Goal: Navigation & Orientation: Go to known website

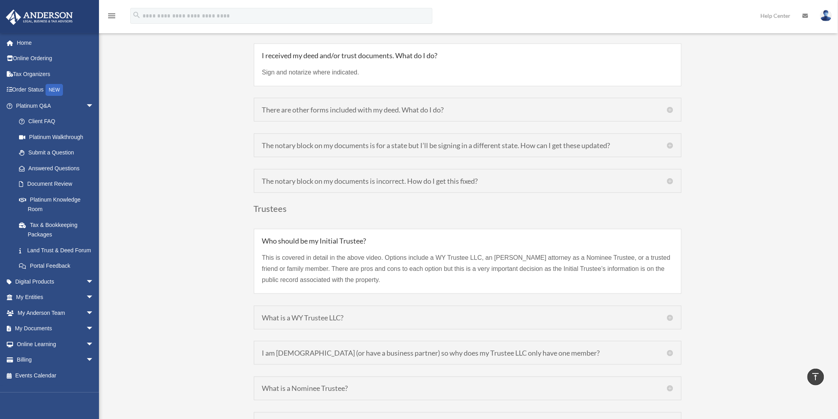
scroll to position [2595, 0]
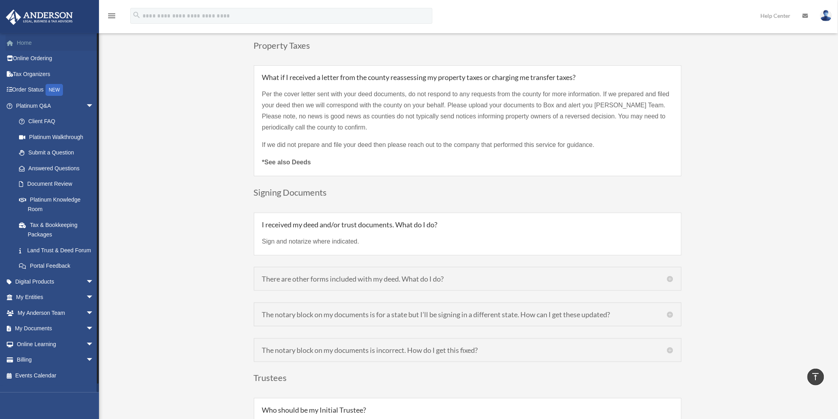
click at [27, 41] on link "Home" at bounding box center [56, 43] width 100 height 16
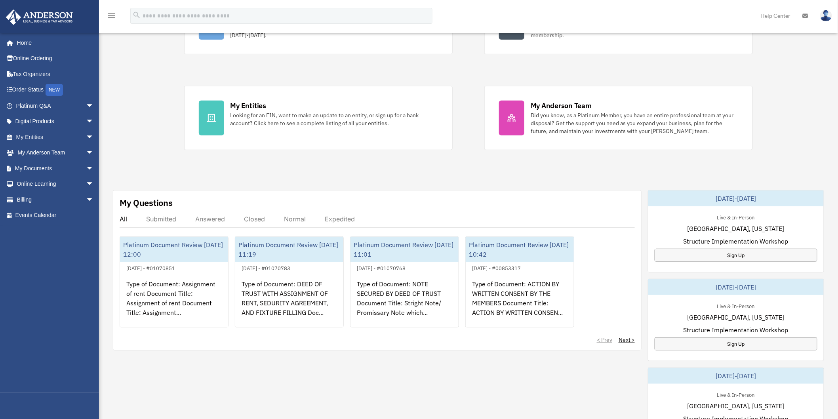
scroll to position [132, 0]
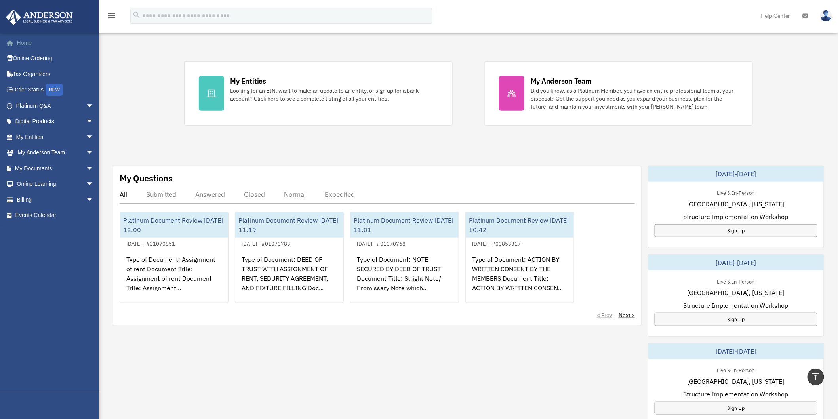
click at [24, 42] on link "Home" at bounding box center [56, 43] width 100 height 16
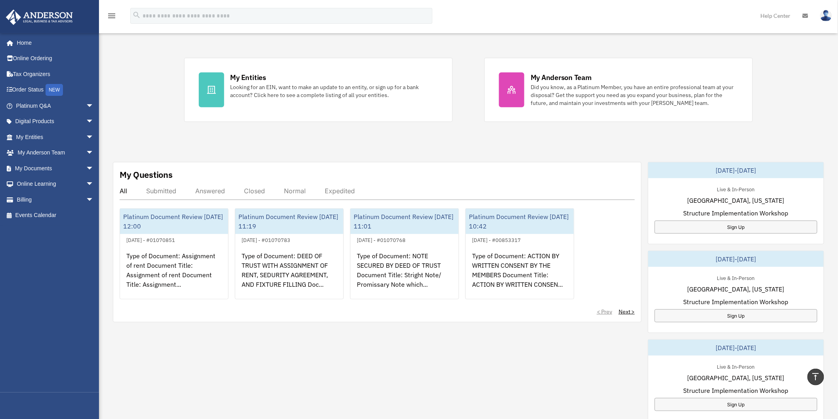
scroll to position [132, 0]
